Goal: Task Accomplishment & Management: Use online tool/utility

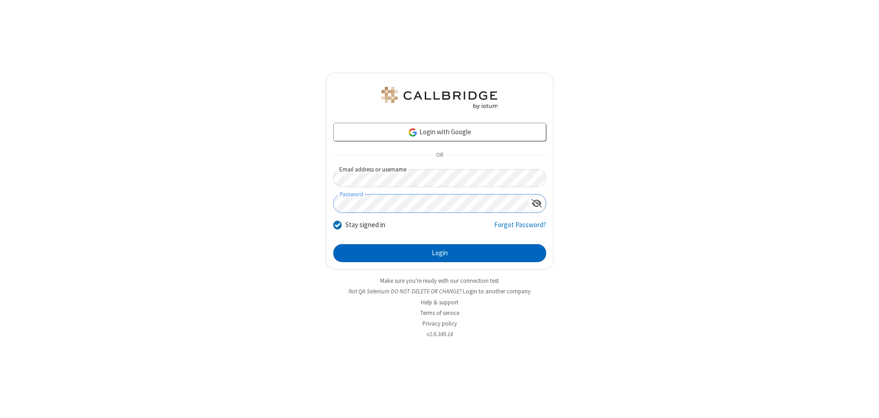
click at [439, 253] on button "Login" at bounding box center [439, 253] width 213 height 18
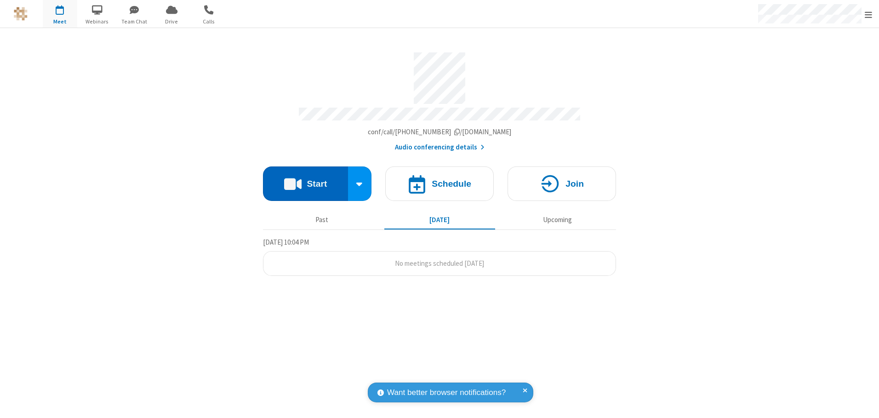
click at [305, 180] on button "Start" at bounding box center [305, 183] width 85 height 34
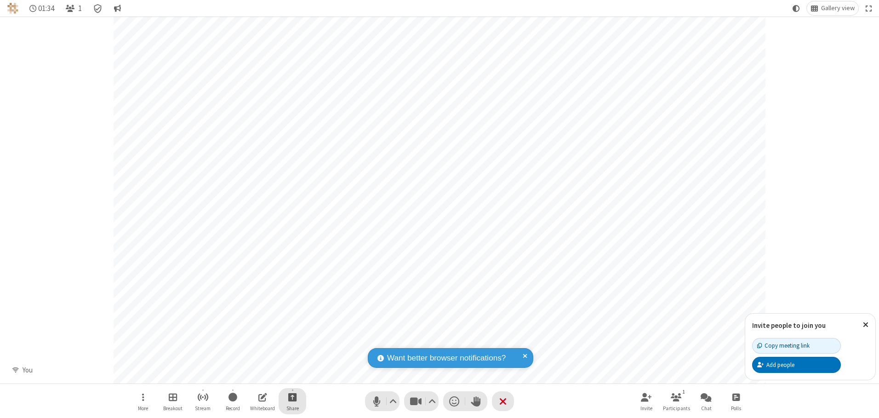
click at [292, 397] on span "Start sharing" at bounding box center [292, 396] width 9 height 11
click at [255, 359] on span "Present files & media" at bounding box center [255, 359] width 11 height 8
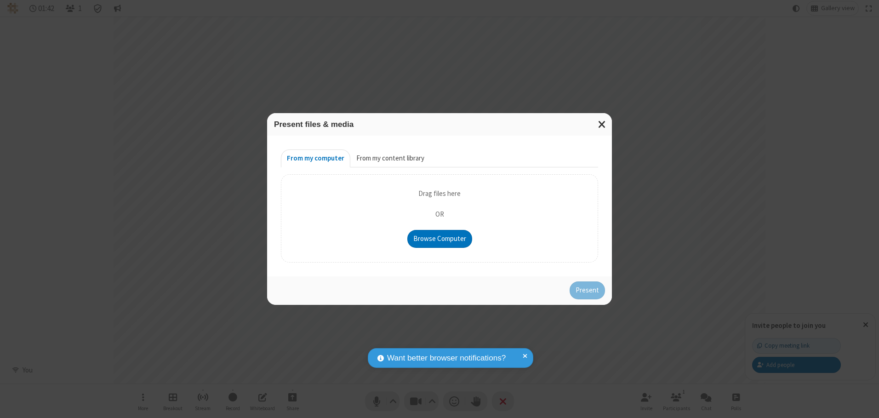
click at [389, 158] on button "From my content library" at bounding box center [390, 158] width 80 height 18
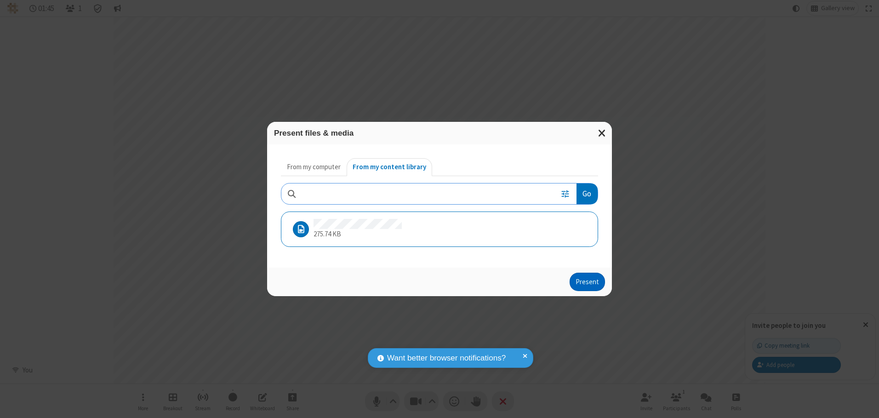
click at [588, 281] on button "Present" at bounding box center [587, 282] width 35 height 18
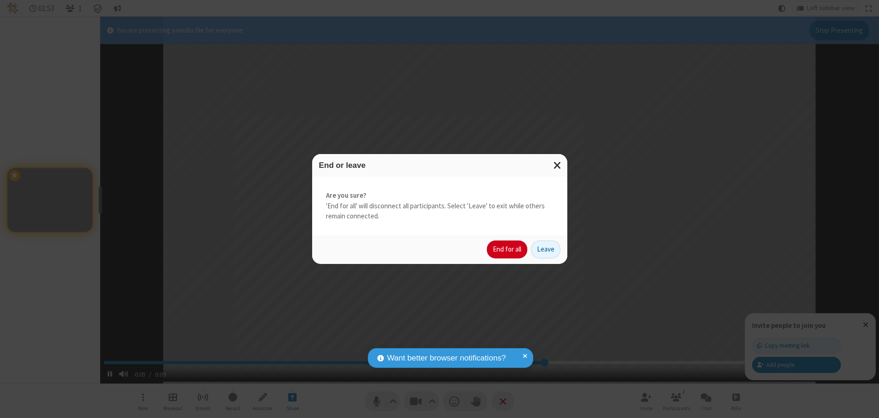
type input "6.36112"
click at [508, 249] on button "End for all" at bounding box center [507, 249] width 40 height 18
